Goal: Task Accomplishment & Management: Complete application form

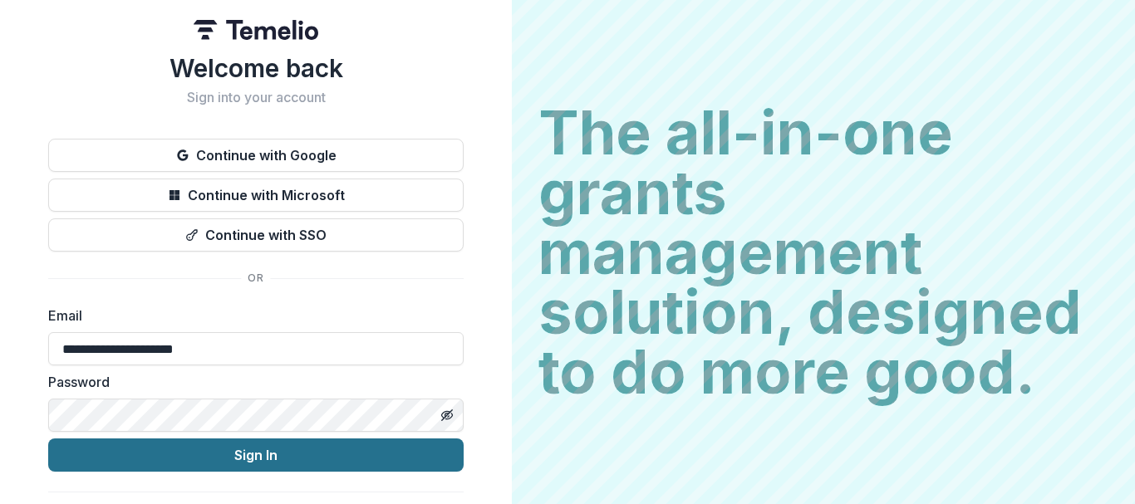
click at [262, 444] on button "Sign In" at bounding box center [255, 455] width 415 height 33
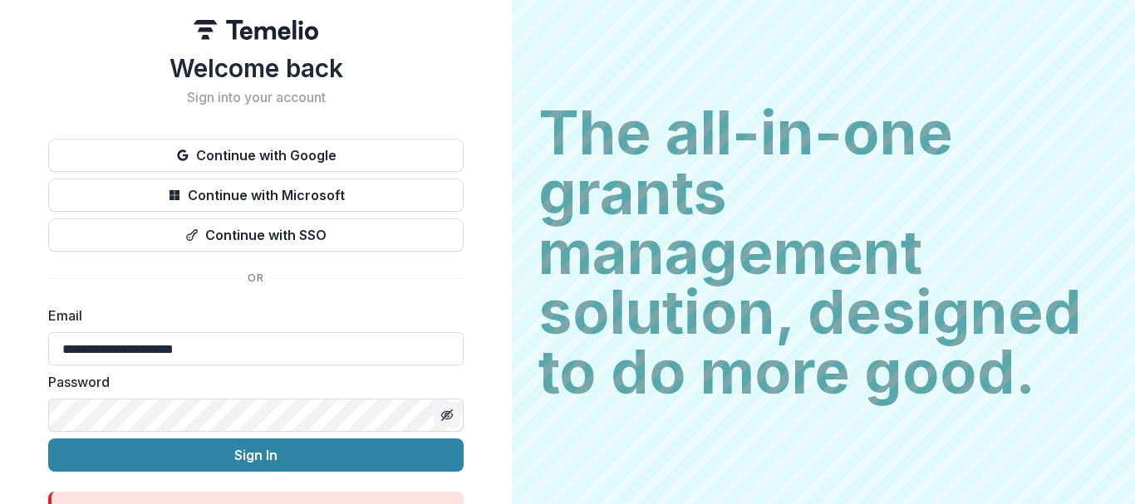
click at [444, 415] on line "Toggle password visibility" at bounding box center [447, 415] width 10 height 10
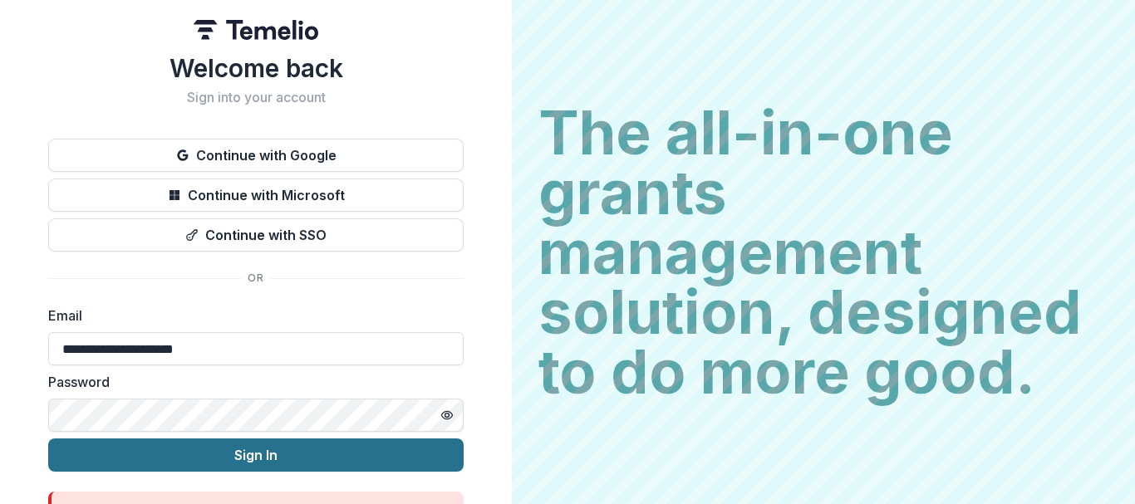
click at [174, 463] on button "Sign In" at bounding box center [255, 455] width 415 height 33
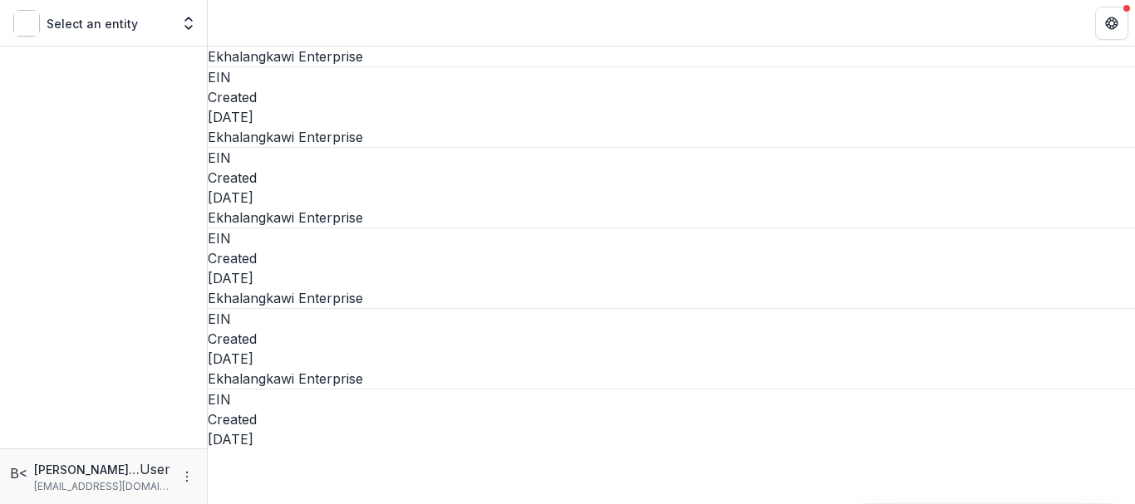
click at [135, 36] on div "Select an entity" at bounding box center [91, 23] width 157 height 27
click at [126, 26] on p "Select an entity" at bounding box center [92, 23] width 91 height 17
click at [167, 26] on div "Select an entity" at bounding box center [91, 23] width 157 height 27
click at [192, 27] on polyline "Open entity switcher" at bounding box center [188, 27] width 7 height 3
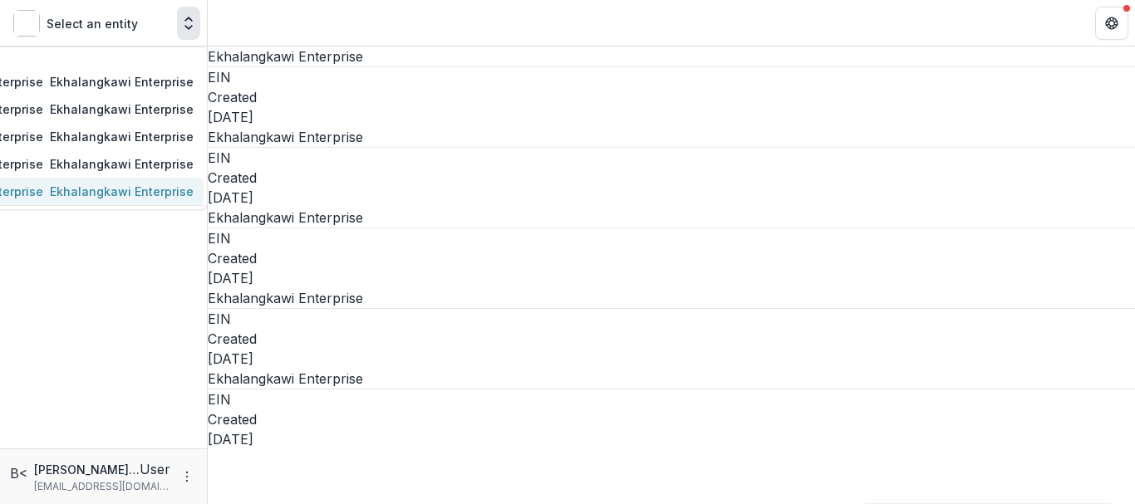
click at [131, 200] on div "Ekhalangkawi Enterprise" at bounding box center [122, 191] width 144 height 17
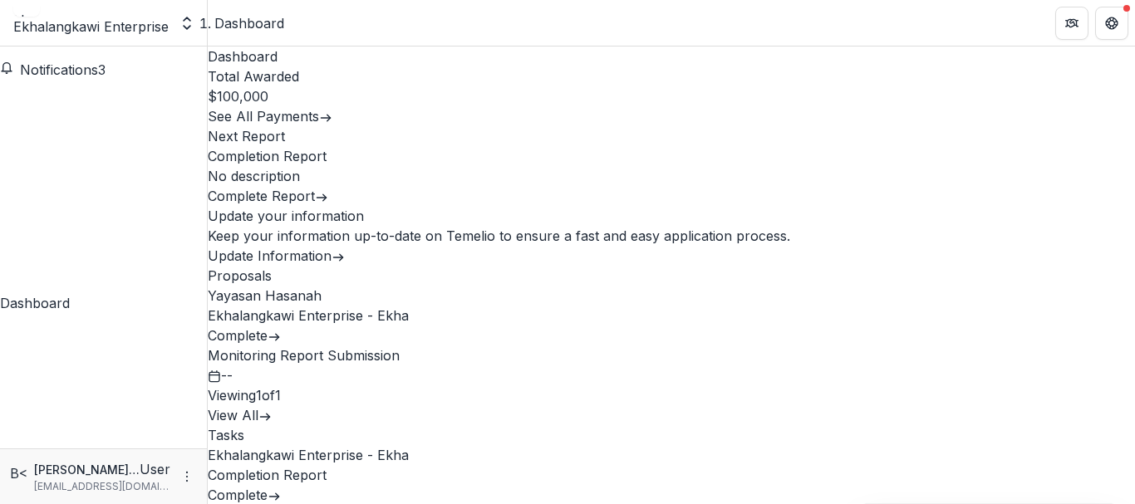
click at [381, 324] on link "Ekhalangkawi Enterprise - Ekha" at bounding box center [308, 315] width 201 height 17
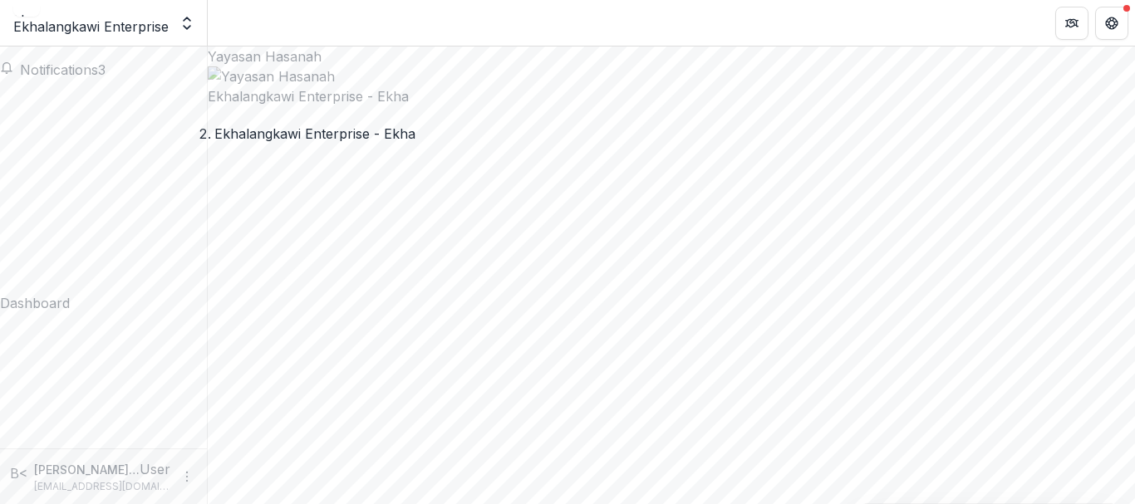
click at [105, 80] on button "Notifications 3" at bounding box center [52, 70] width 105 height 20
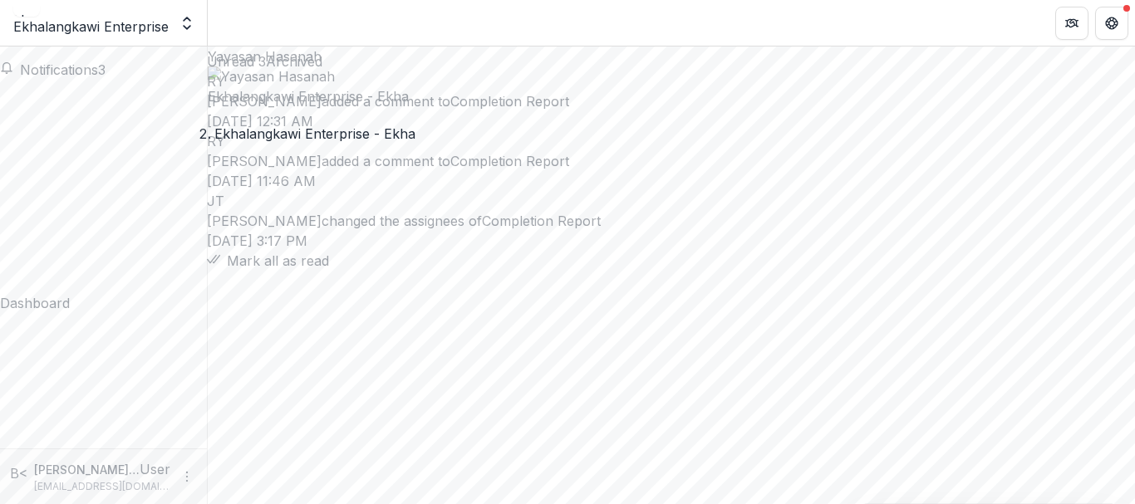
click at [450, 110] on link "Completion Report" at bounding box center [509, 101] width 119 height 17
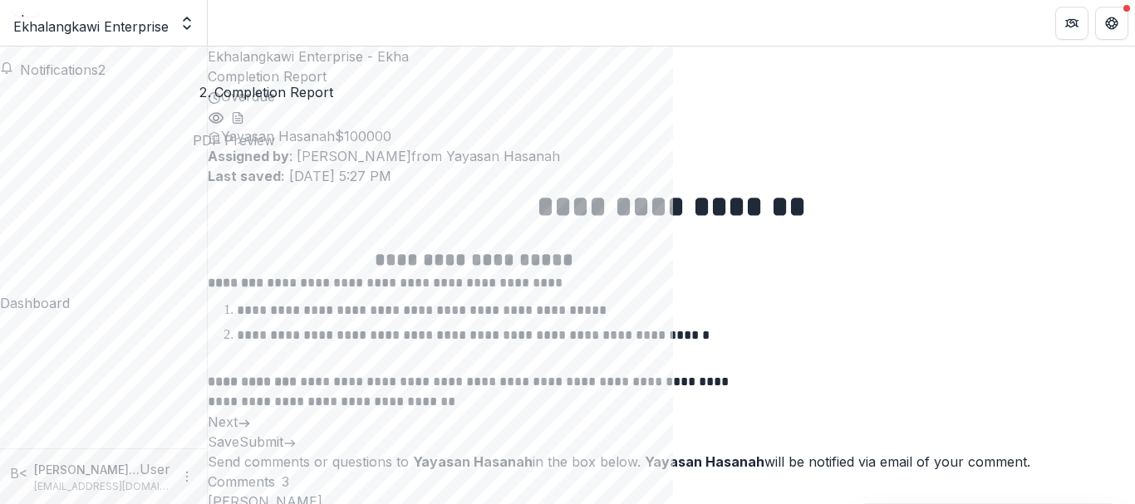
click at [218, 115] on circle "Preview d1951745-580a-41bf-a0e3-2730b662bd21.pdf" at bounding box center [215, 117] width 5 height 5
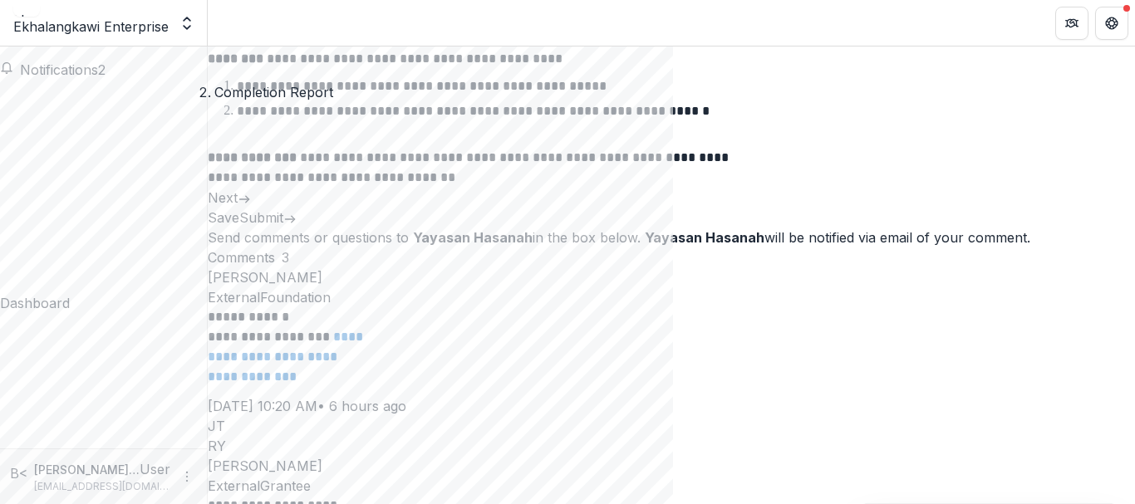
scroll to position [249, 0]
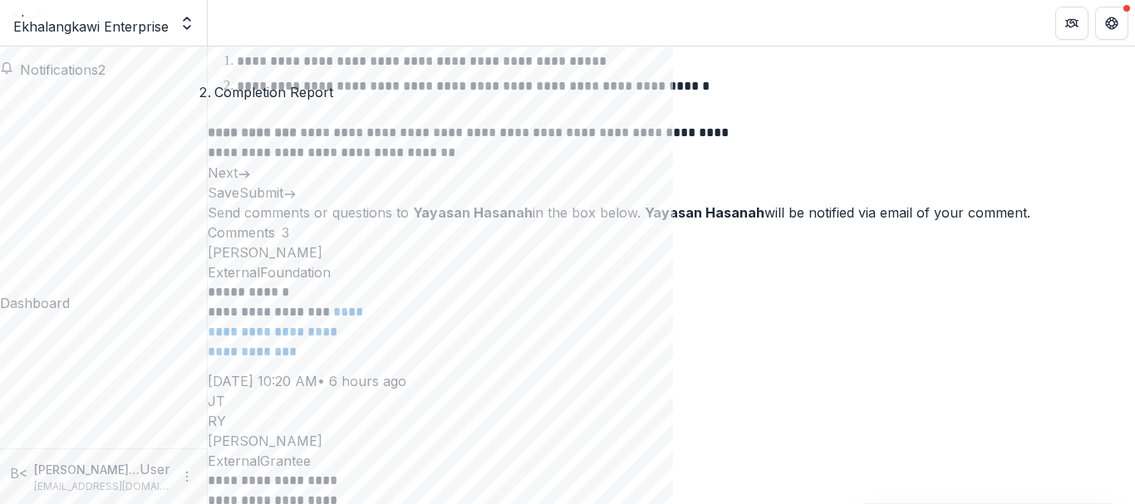
click at [251, 183] on button "Next" at bounding box center [229, 173] width 43 height 20
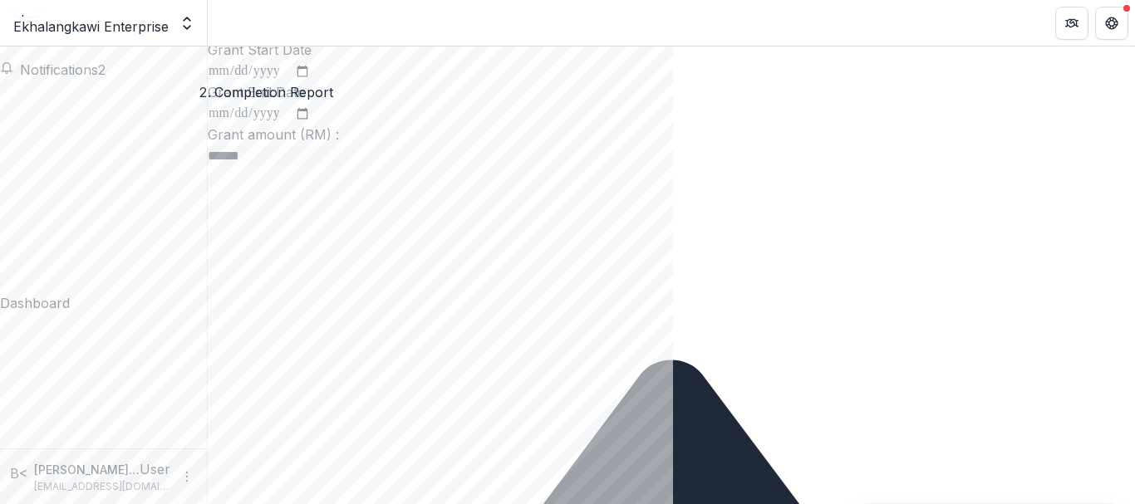
type input "**********"
type input "****"
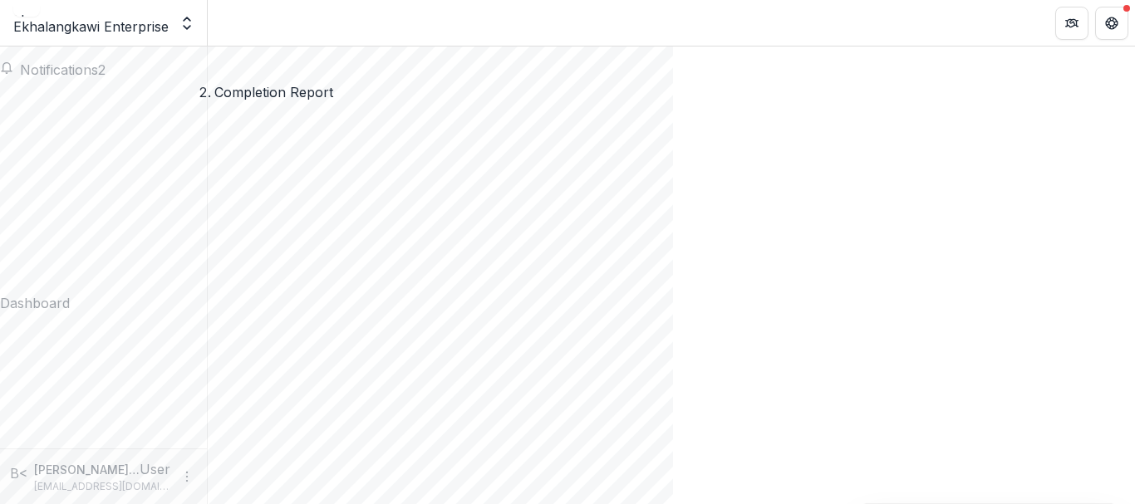
scroll to position [1387, 0]
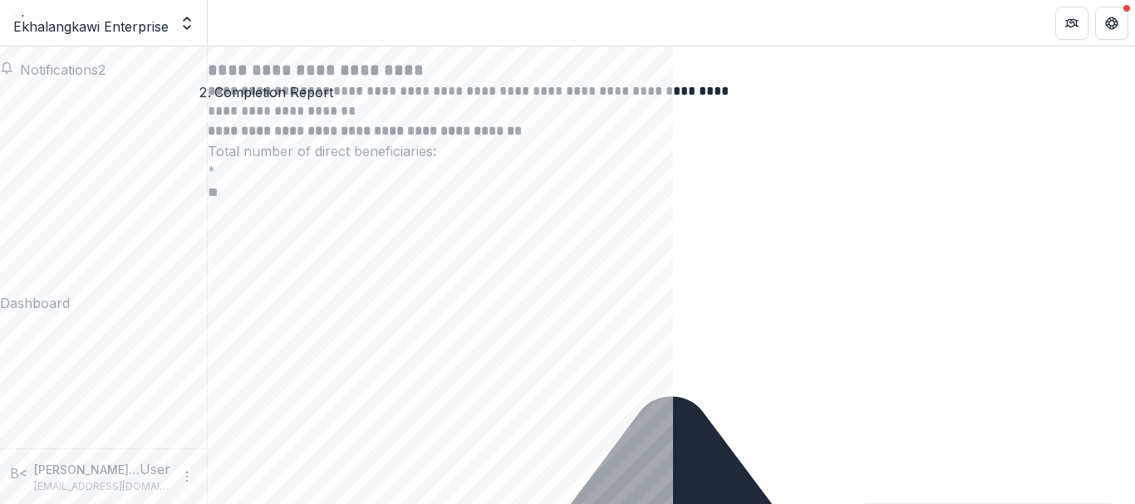
scroll to position [312, 0]
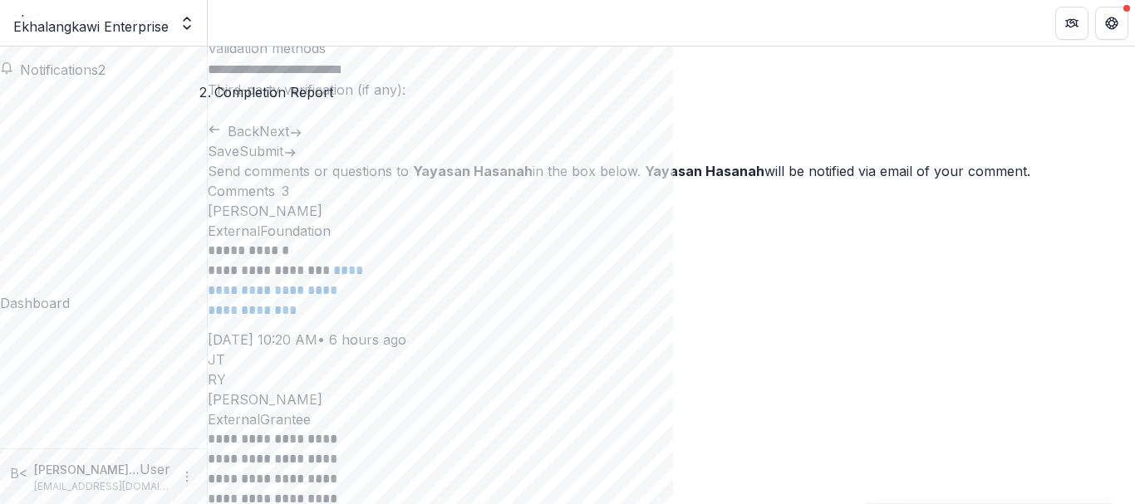
click at [341, 80] on input "**********" at bounding box center [274, 70] width 133 height 20
click at [302, 141] on button "Next" at bounding box center [280, 131] width 43 height 20
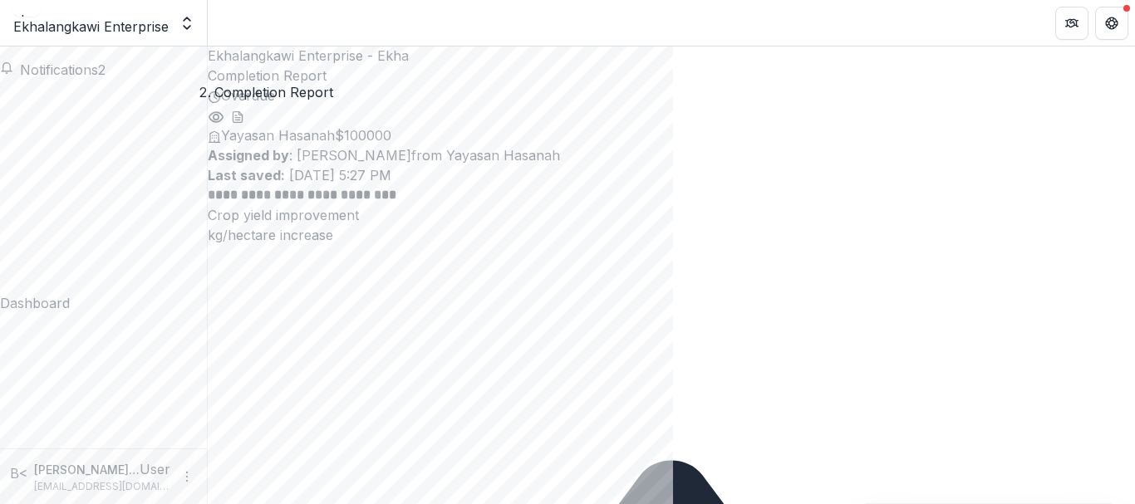
scroll to position [0, 0]
click at [100, 61] on button "Notifications 2" at bounding box center [52, 70] width 105 height 20
drag, startPoint x: 185, startPoint y: 299, endPoint x: 189, endPoint y: 292, distance: 8.6
